Goal: Information Seeking & Learning: Learn about a topic

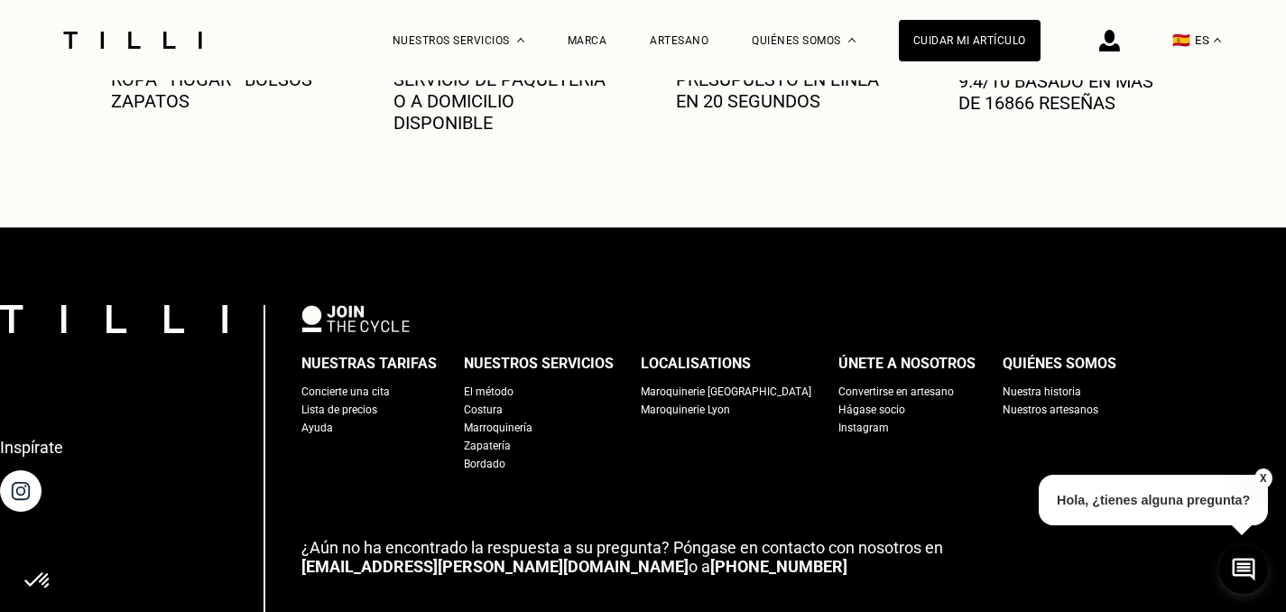
scroll to position [1056, 0]
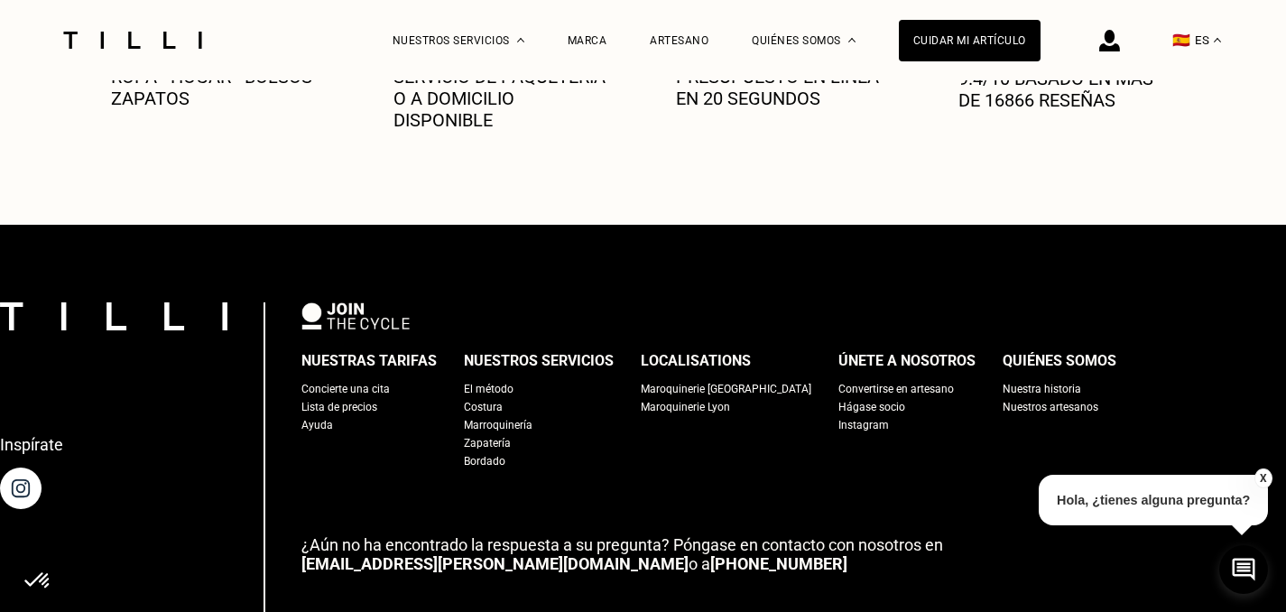
click at [362, 416] on div "Lista de precios" at bounding box center [339, 407] width 76 height 18
select select "FR"
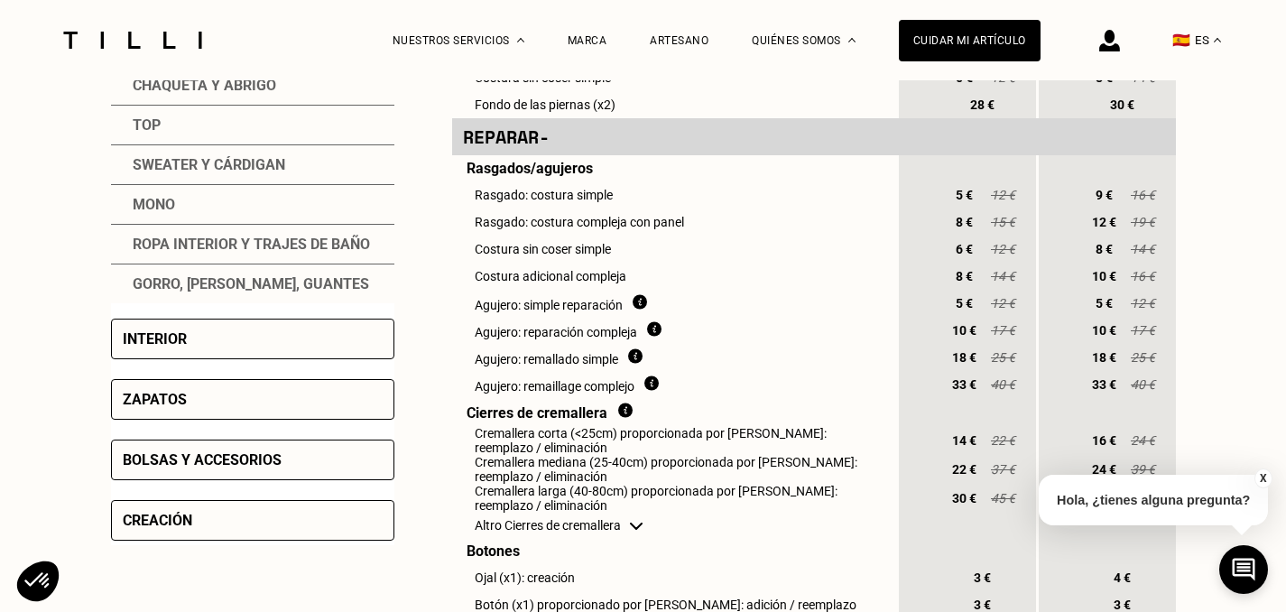
scroll to position [557, 0]
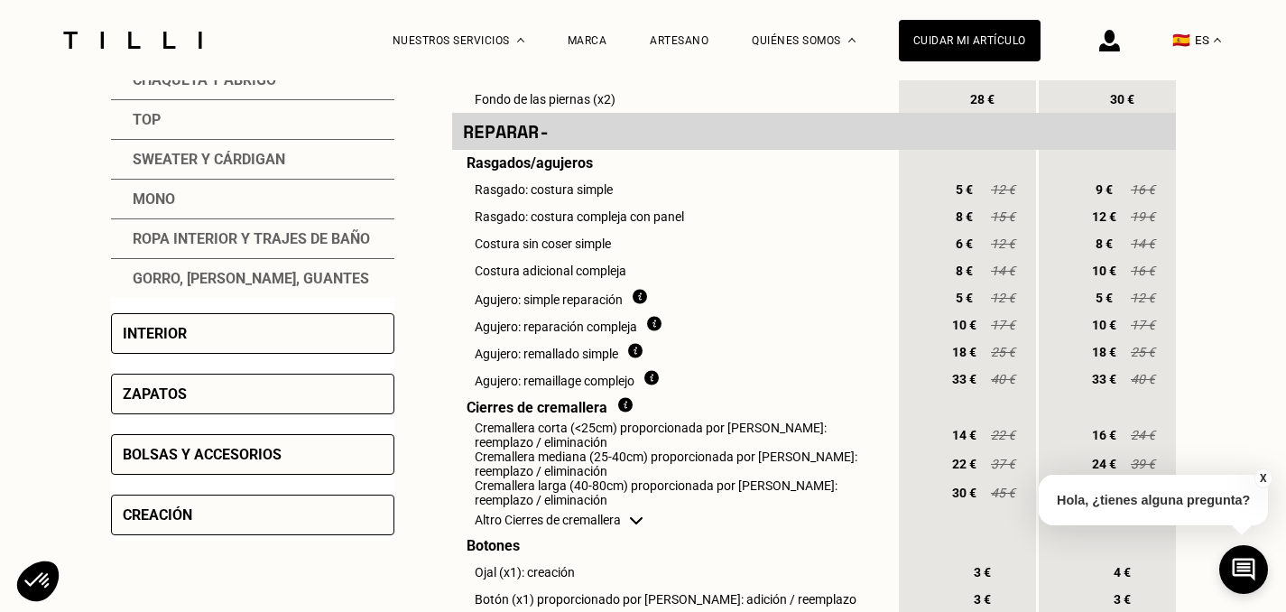
click at [157, 462] on div "Bolsas y accesorios" at bounding box center [202, 454] width 159 height 17
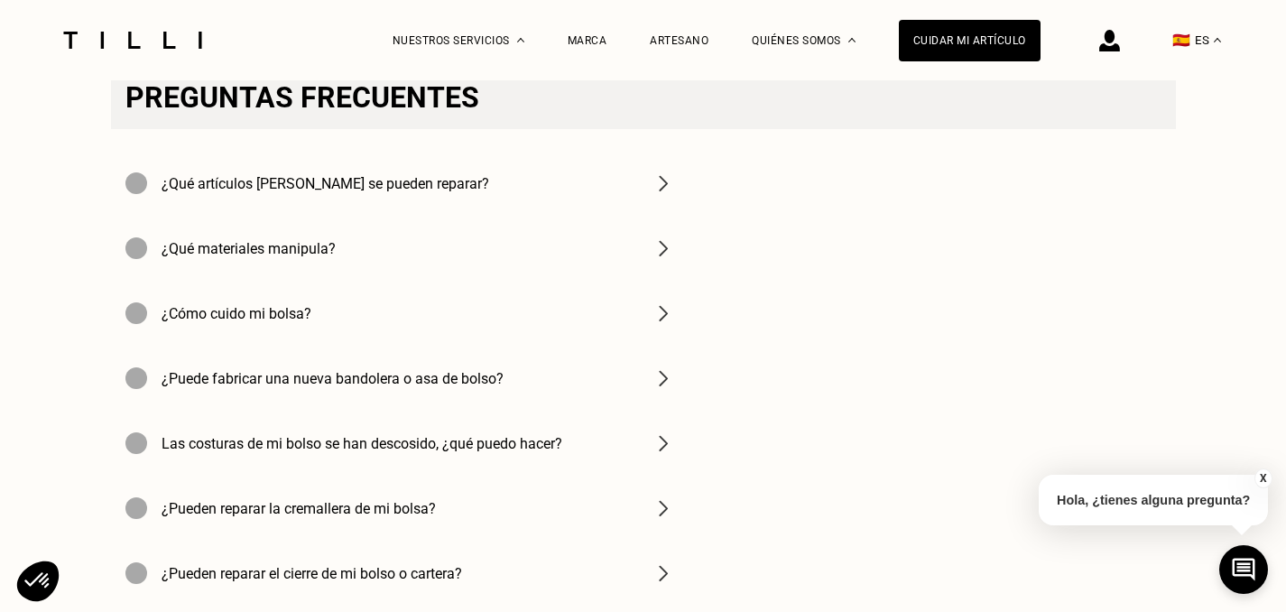
scroll to position [2869, 0]
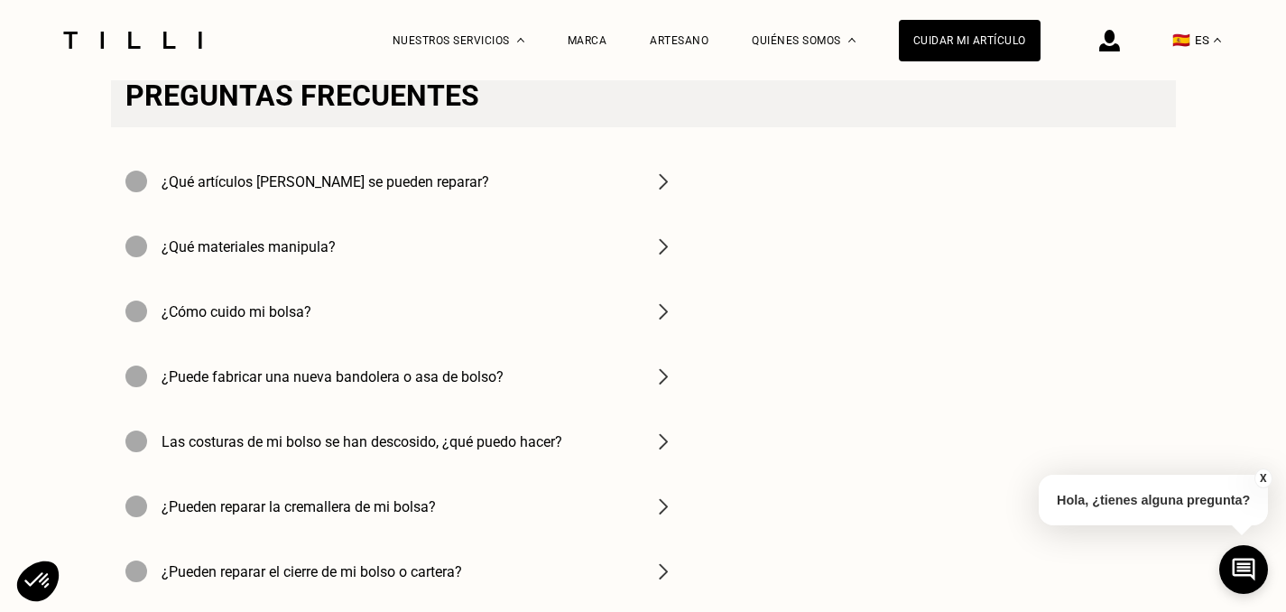
click at [611, 214] on div "¿Qué artículos [PERSON_NAME] se pueden reparar?" at bounding box center [400, 181] width 578 height 65
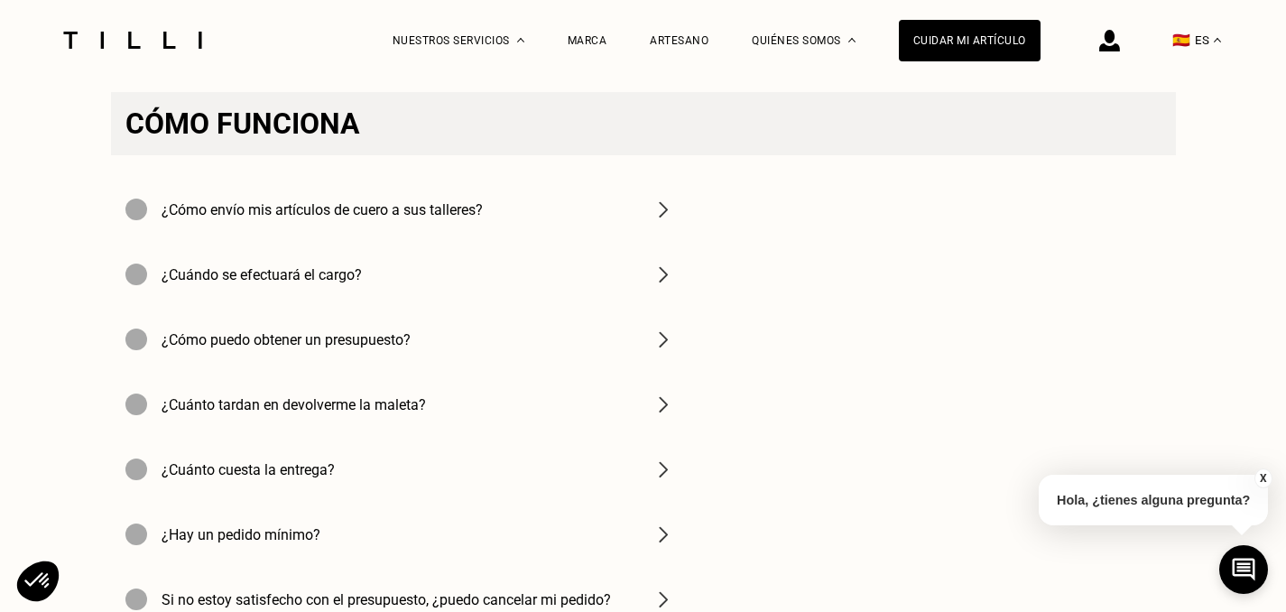
scroll to position [3715, 0]
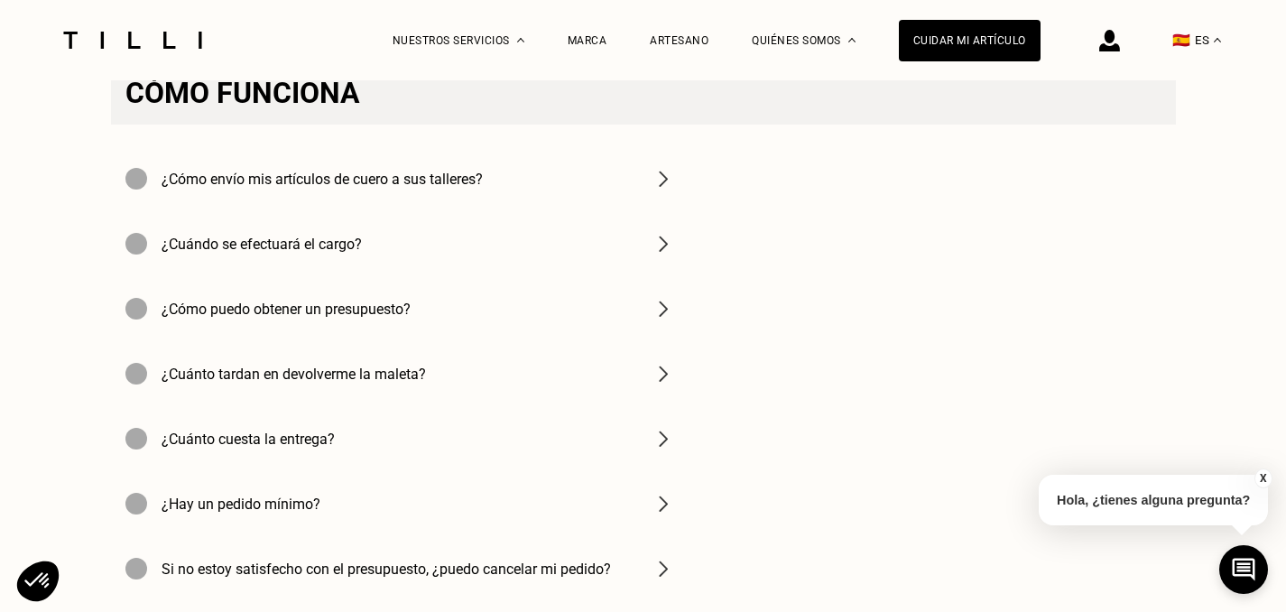
click at [560, 211] on div "¿Cómo envío mis artículos de cuero a sus talleres?" at bounding box center [400, 178] width 578 height 65
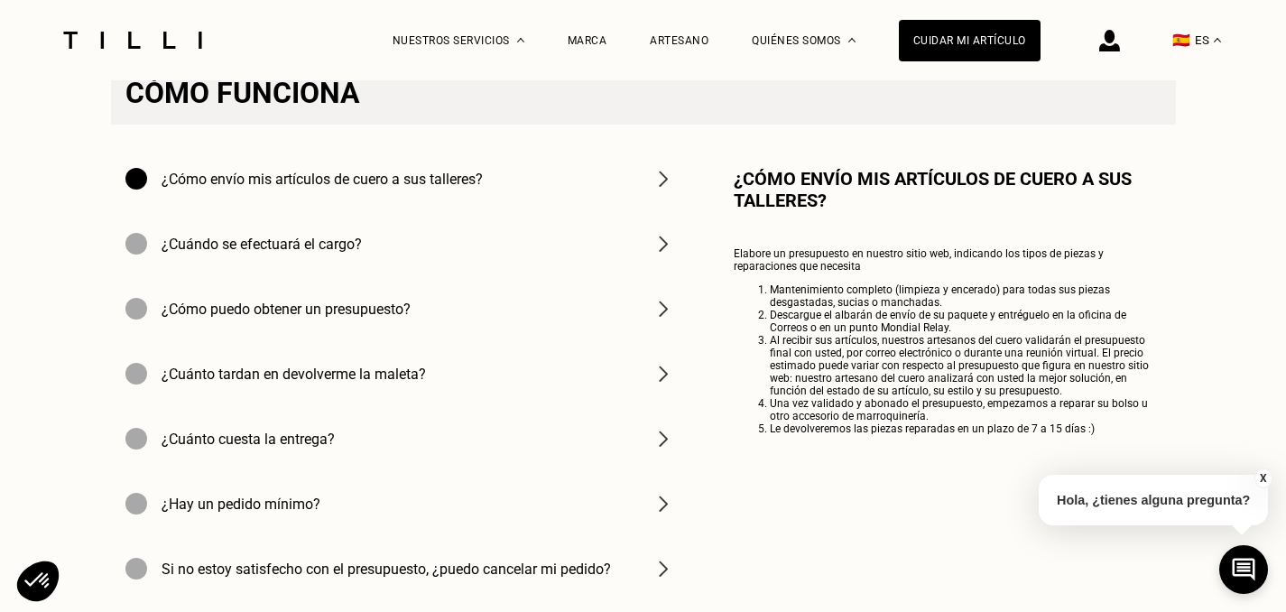
scroll to position [3739, 0]
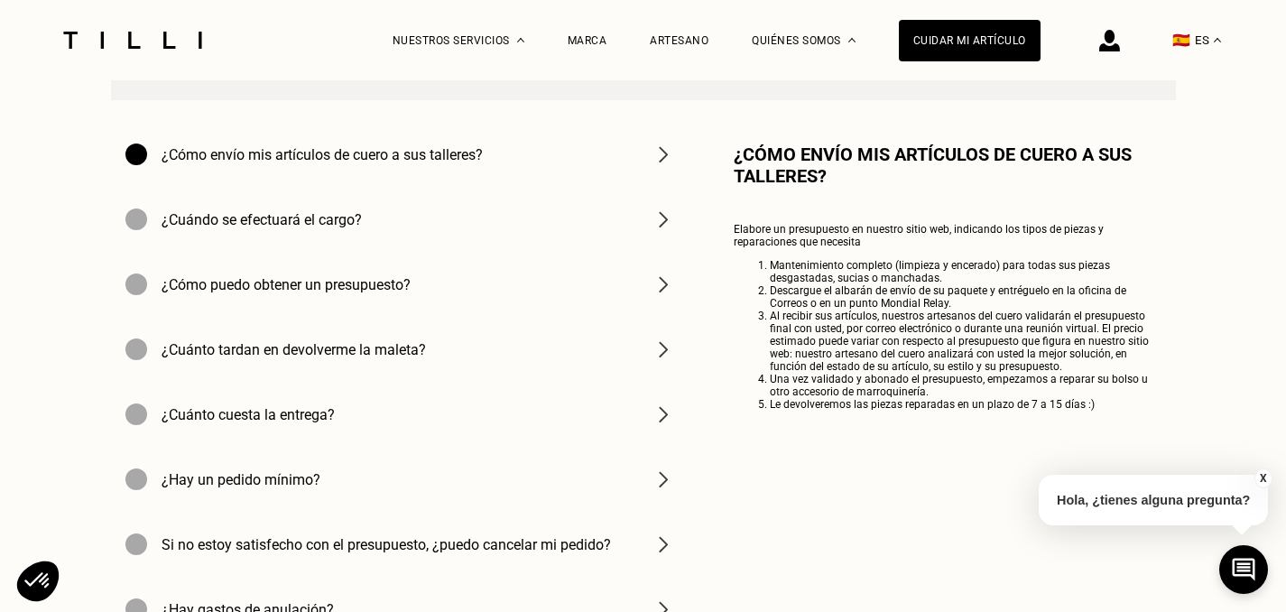
click at [339, 228] on h4 "¿Cuándo se efectuará el cargo?" at bounding box center [262, 219] width 200 height 17
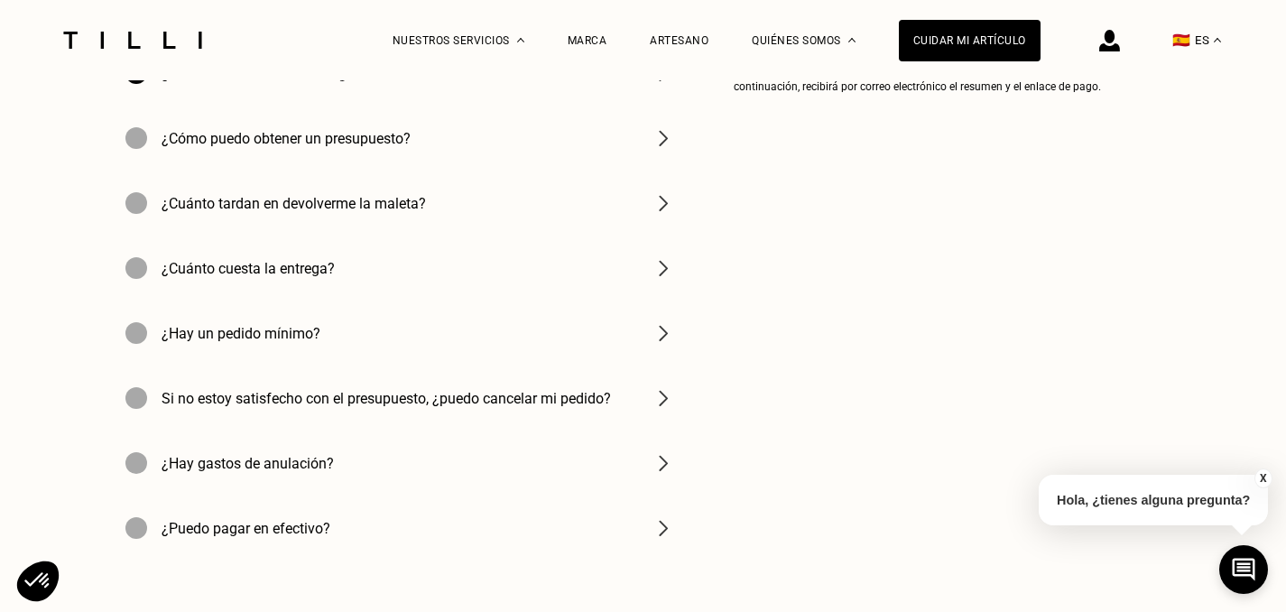
scroll to position [3900, 0]
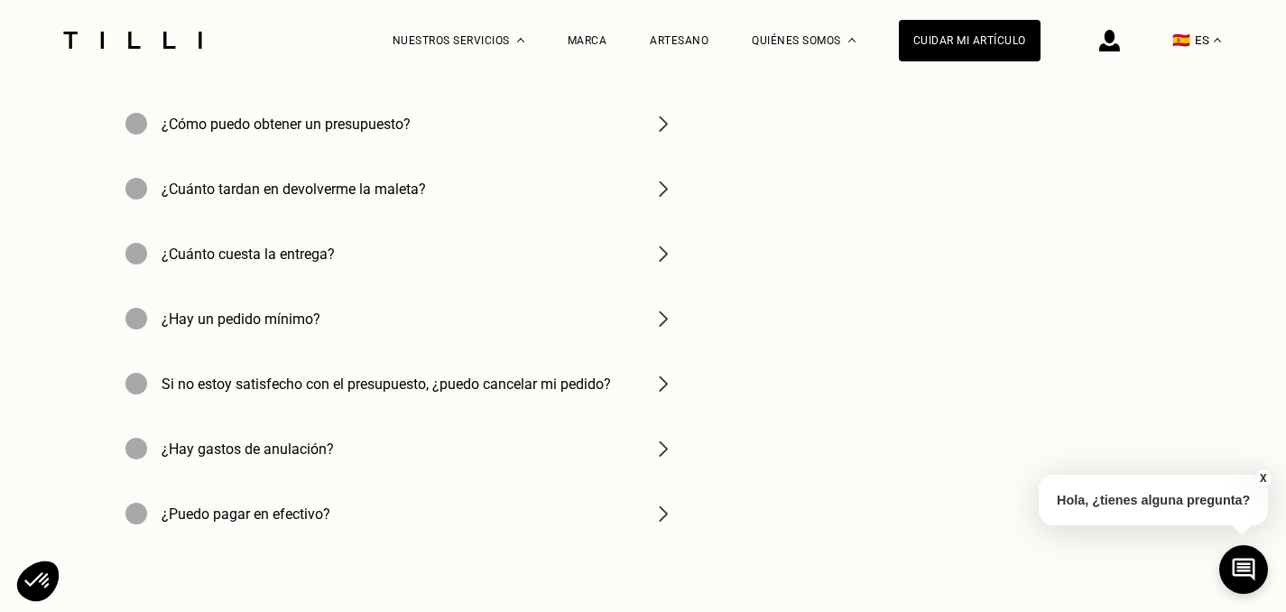
click at [325, 263] on h4 "¿Cuánto cuesta la entrega?" at bounding box center [248, 254] width 173 height 17
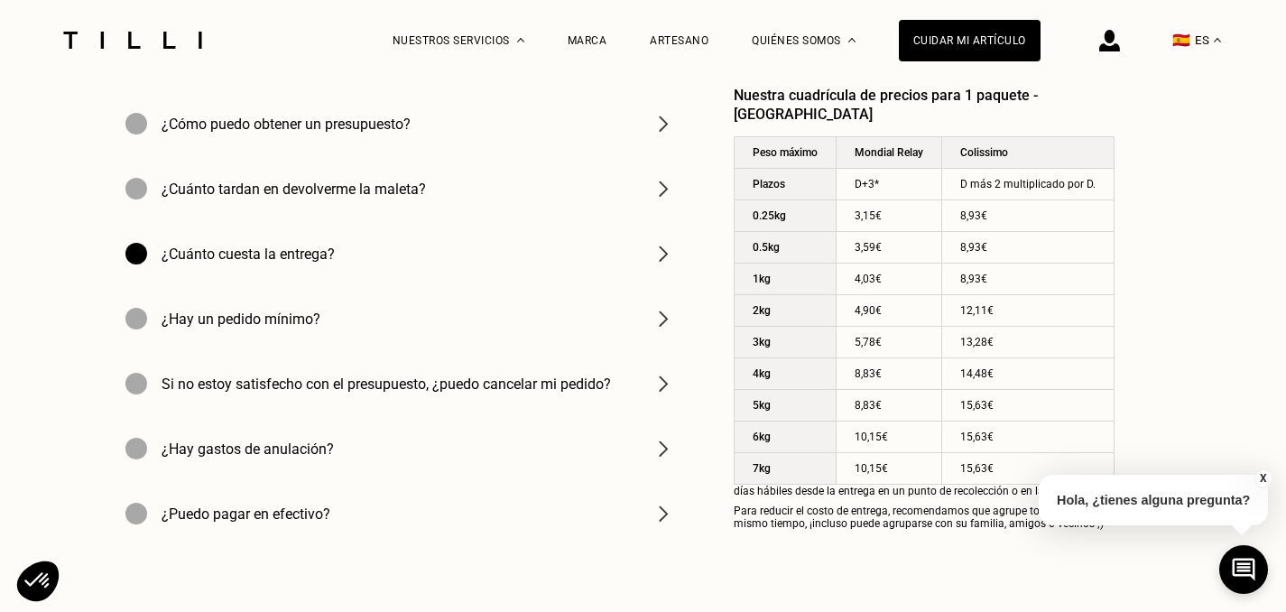
scroll to position [3910, 0]
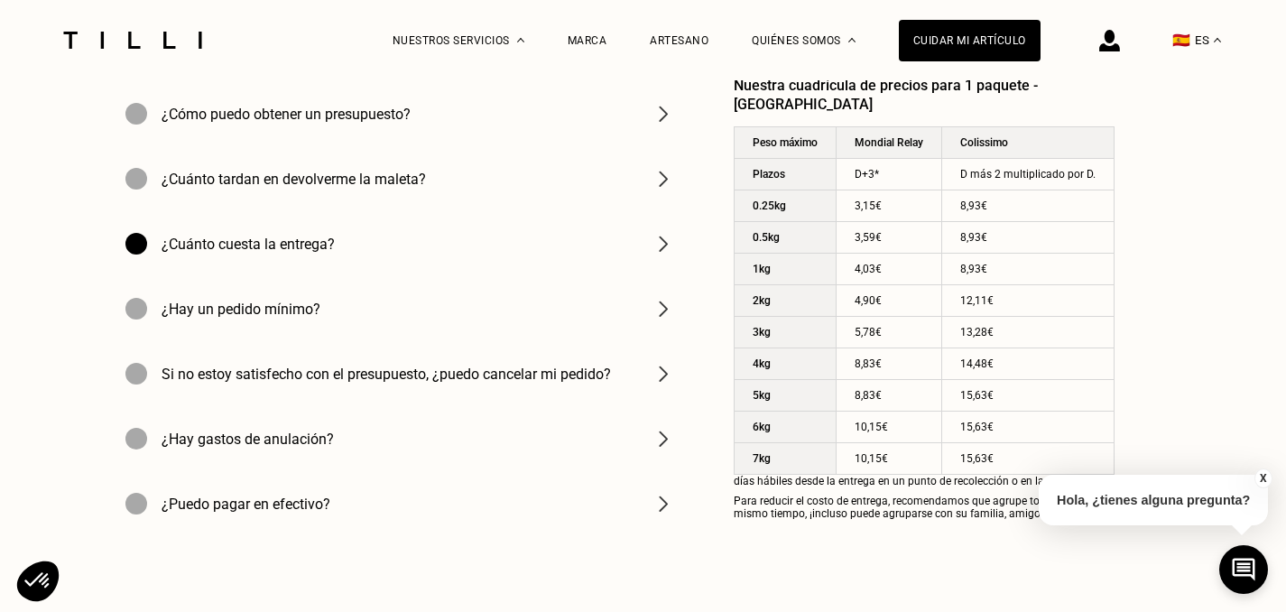
click at [201, 318] on h4 "¿Hay un pedido mínimo?" at bounding box center [241, 309] width 159 height 17
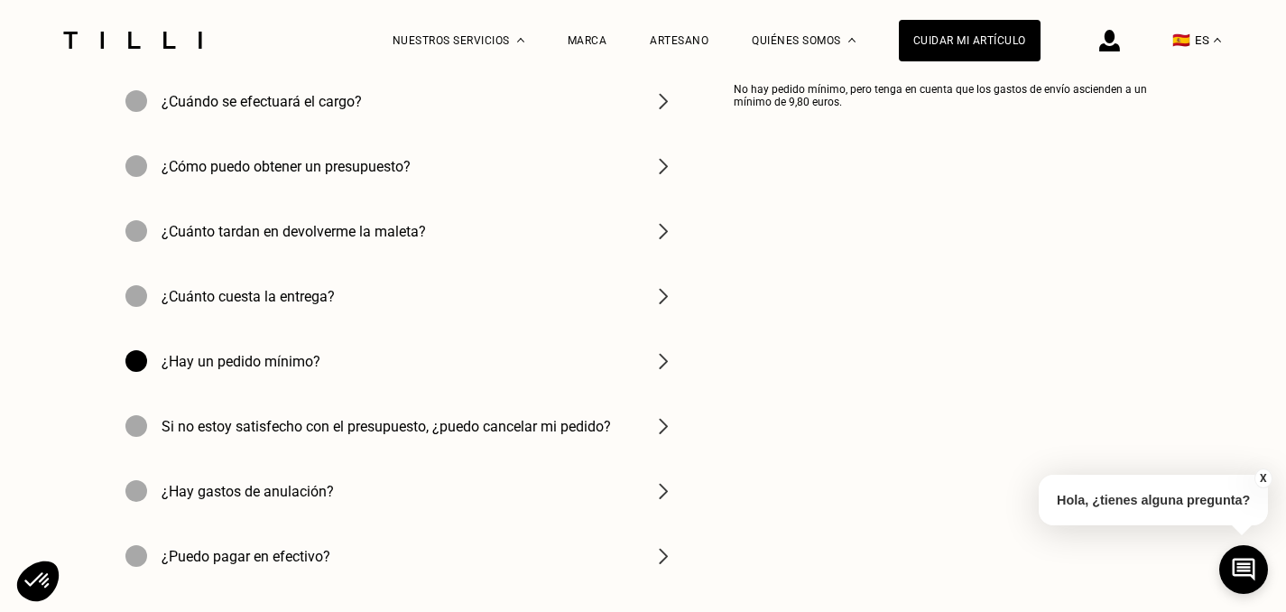
scroll to position [3867, 0]
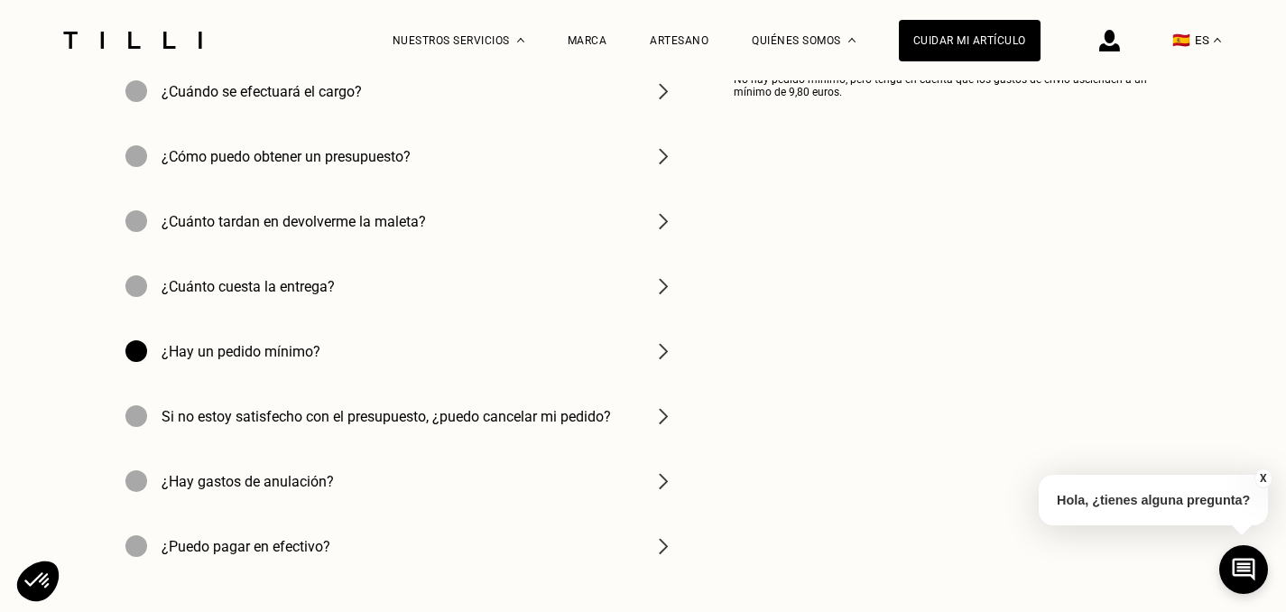
click at [491, 436] on div "Si no estoy satisfecho con el presupuesto, ¿puedo cancelar mi pedido?" at bounding box center [400, 416] width 578 height 65
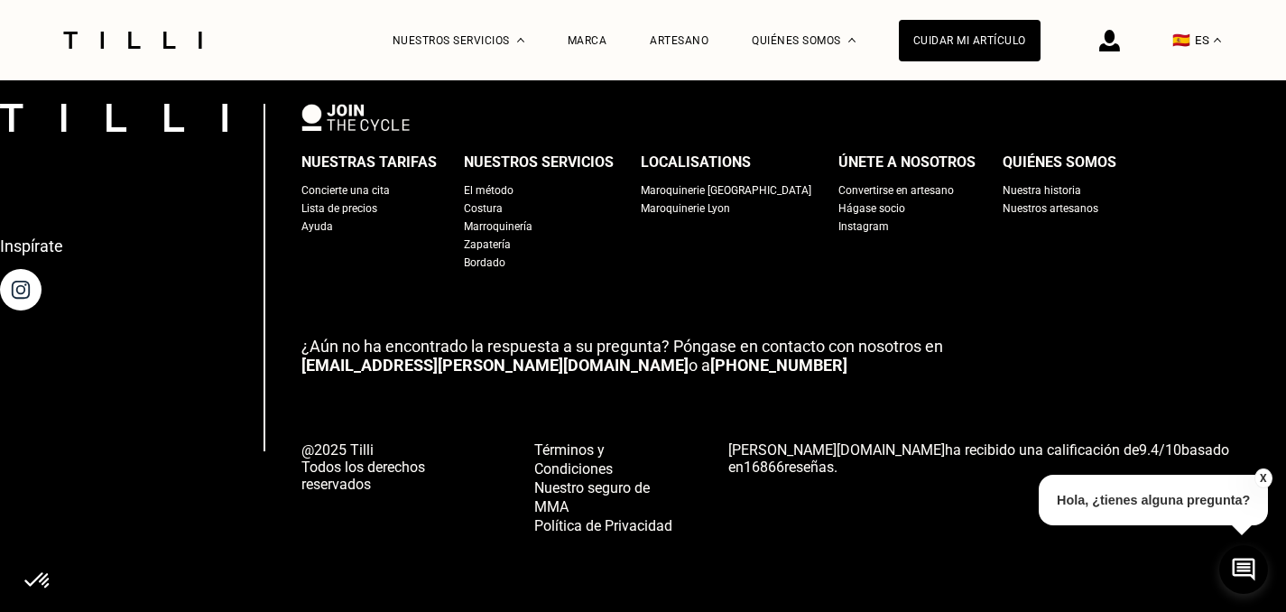
scroll to position [4650, 0]
click at [46, 310] on img at bounding box center [20, 289] width 51 height 51
